Goal: Entertainment & Leisure: Browse casually

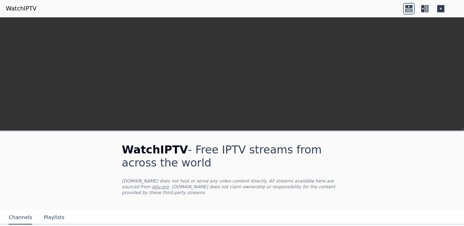
scroll to position [144, 0]
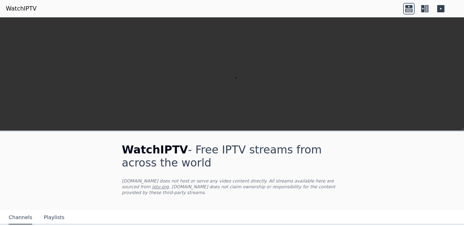
scroll to position [288, 0]
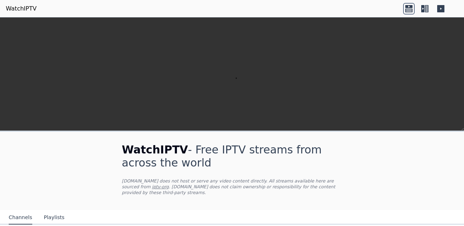
scroll to position [911, 0]
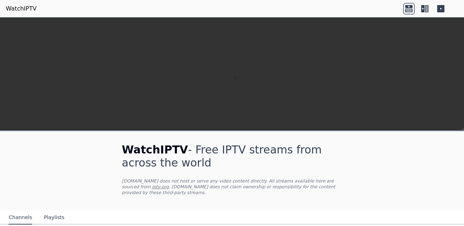
scroll to position [911, 0]
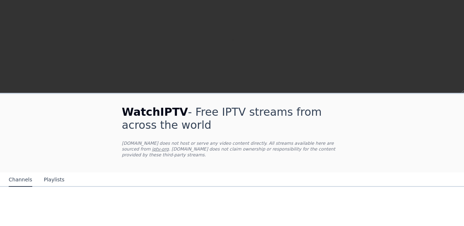
scroll to position [148, 0]
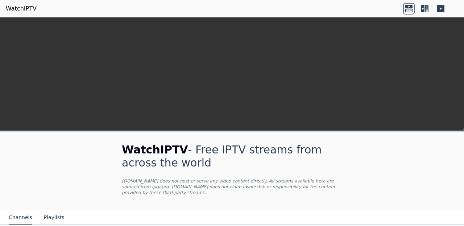
scroll to position [228, 0]
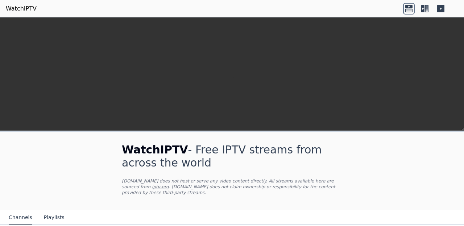
scroll to position [93, 0]
